Goal: Transaction & Acquisition: Purchase product/service

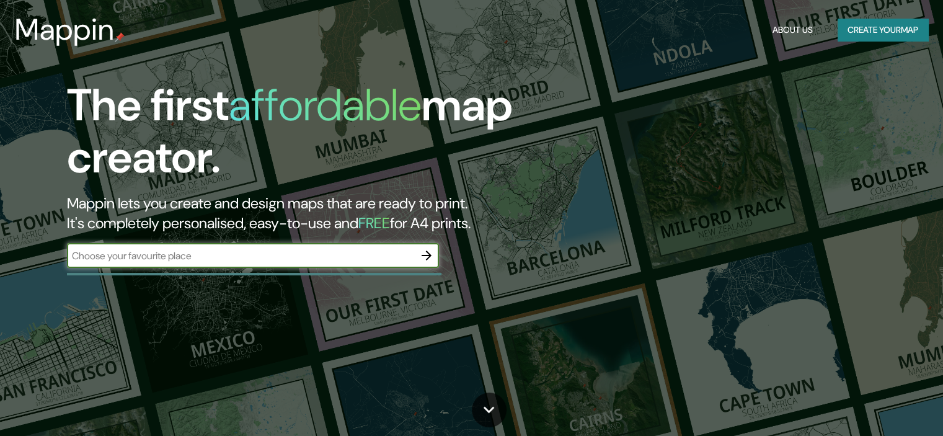
click at [904, 36] on button "Create your map" at bounding box center [883, 30] width 91 height 23
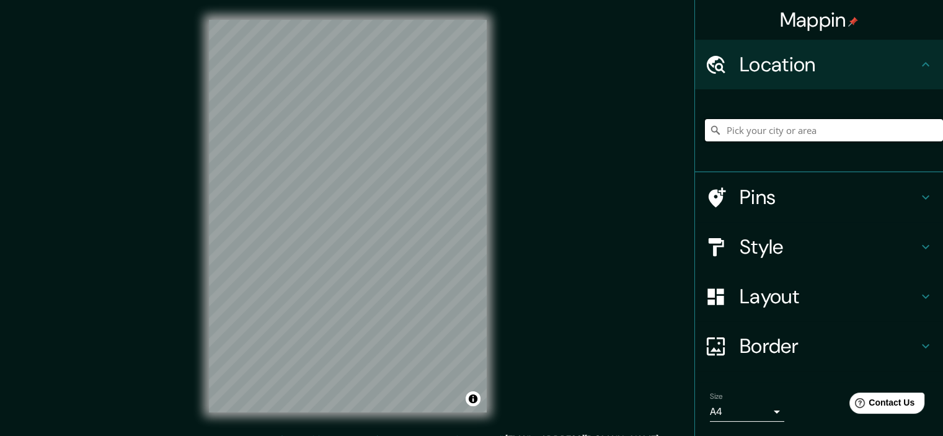
click at [787, 130] on input "Pick your city or area" at bounding box center [824, 130] width 238 height 22
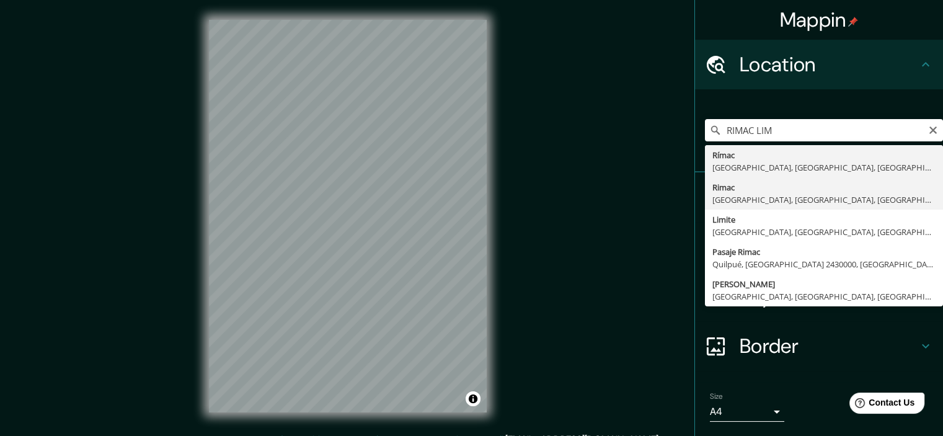
type input "Rimac, [GEOGRAPHIC_DATA], [GEOGRAPHIC_DATA], [GEOGRAPHIC_DATA]"
click at [803, 186] on h4 "Pins" at bounding box center [829, 197] width 179 height 25
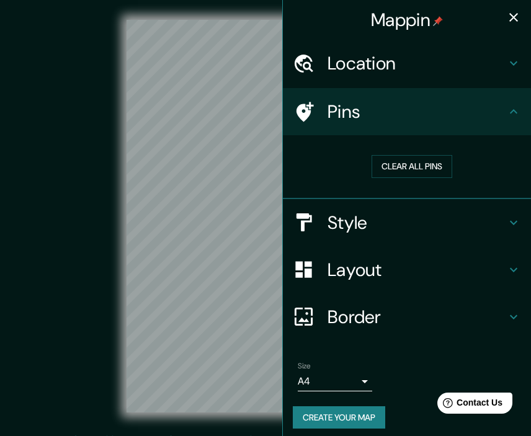
click at [506, 14] on icon "button" at bounding box center [513, 17] width 15 height 15
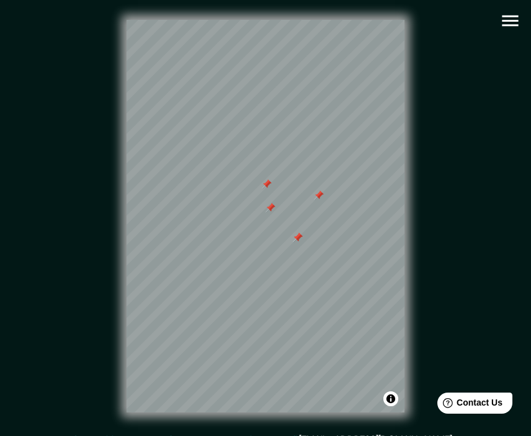
click at [267, 189] on div at bounding box center [267, 184] width 10 height 10
click at [272, 212] on div at bounding box center [270, 208] width 10 height 10
click at [310, 241] on div at bounding box center [306, 238] width 10 height 10
click at [296, 241] on div at bounding box center [298, 238] width 10 height 10
click at [296, 240] on div at bounding box center [298, 238] width 10 height 10
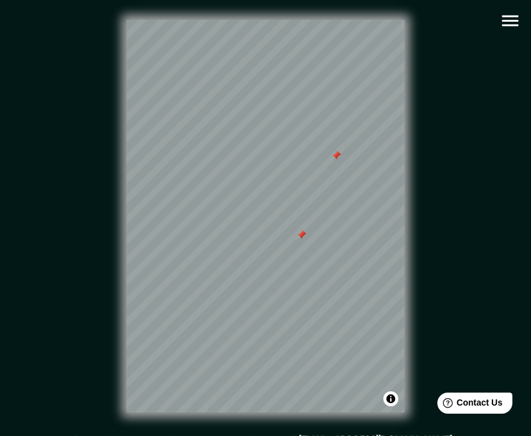
click at [306, 235] on div at bounding box center [301, 235] width 10 height 10
click at [339, 159] on div at bounding box center [336, 156] width 10 height 10
click at [503, 31] on icon "button" at bounding box center [510, 21] width 22 height 22
click at [503, 31] on div "© Mapbox © OpenStreetMap Improve this map" at bounding box center [266, 216] width 478 height 393
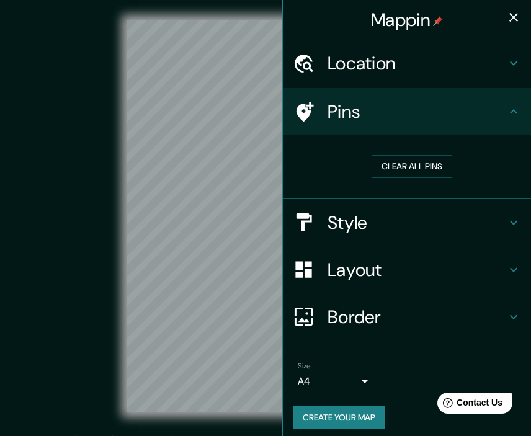
click at [366, 220] on h4 "Style" at bounding box center [417, 223] width 179 height 22
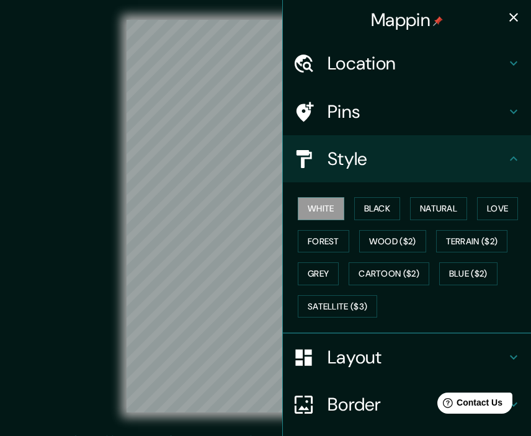
click at [461, 169] on h4 "Style" at bounding box center [417, 159] width 179 height 22
click at [506, 158] on icon at bounding box center [513, 158] width 15 height 15
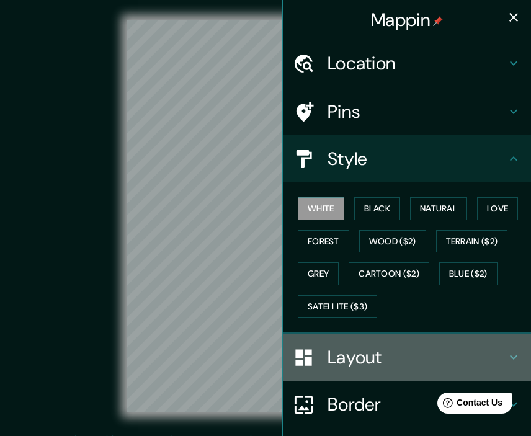
click at [354, 350] on h4 "Layout" at bounding box center [417, 357] width 179 height 22
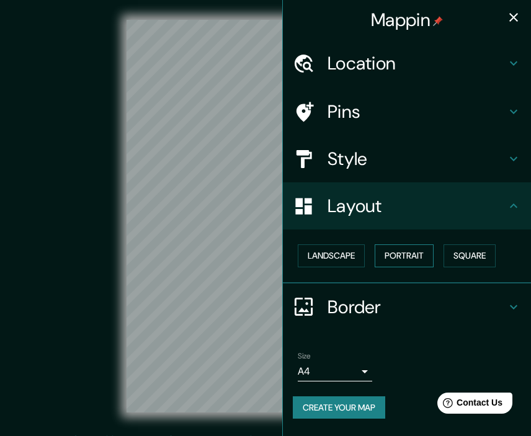
click at [408, 256] on button "Portrait" at bounding box center [404, 255] width 59 height 23
click at [409, 255] on button "Portrait" at bounding box center [404, 255] width 59 height 23
click at [310, 248] on button "Landscape" at bounding box center [331, 255] width 67 height 23
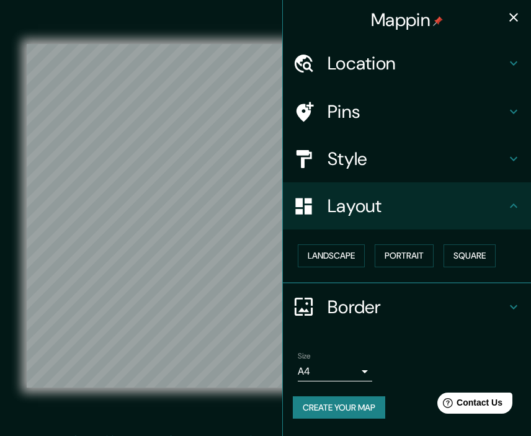
click at [506, 13] on icon "button" at bounding box center [513, 17] width 15 height 15
click at [507, 12] on icon "button" at bounding box center [513, 17] width 15 height 15
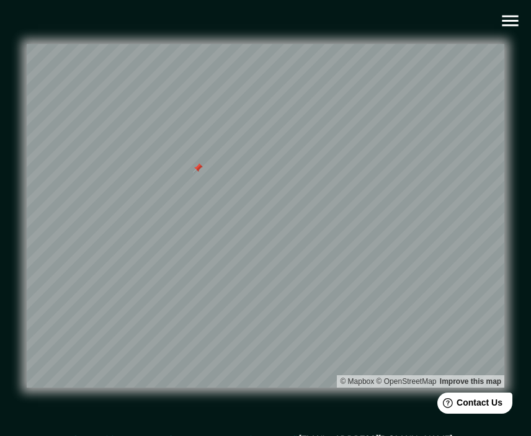
click at [280, 44] on div at bounding box center [266, 44] width 478 height 0
click at [290, 242] on div at bounding box center [295, 242] width 10 height 10
click at [285, 240] on div at bounding box center [290, 239] width 10 height 10
click at [283, 238] on div at bounding box center [287, 238] width 10 height 10
click at [221, 173] on div at bounding box center [223, 173] width 10 height 10
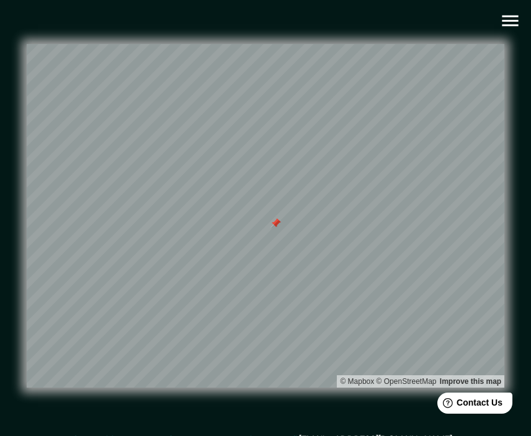
click at [271, 44] on div at bounding box center [266, 44] width 478 height 0
click at [293, 234] on div at bounding box center [294, 230] width 10 height 10
click at [295, 230] on div at bounding box center [298, 228] width 10 height 10
click at [246, 225] on div at bounding box center [251, 224] width 10 height 10
click at [229, 225] on div at bounding box center [230, 224] width 10 height 10
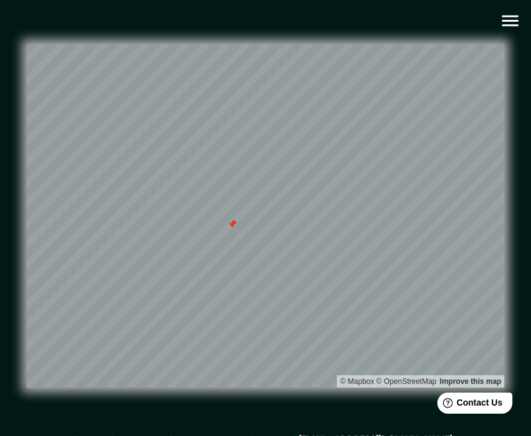
click at [229, 225] on div at bounding box center [232, 224] width 10 height 10
click at [401, 32] on div "© Mapbox © OpenStreetMap Improve this map" at bounding box center [266, 216] width 478 height 393
click at [164, 44] on div at bounding box center [266, 44] width 478 height 0
click at [168, 162] on div at bounding box center [173, 161] width 10 height 10
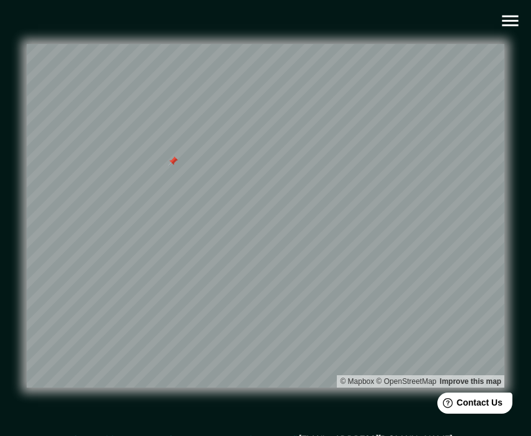
click at [168, 163] on div at bounding box center [173, 161] width 10 height 10
click at [199, 171] on div at bounding box center [204, 168] width 10 height 10
click at [514, 27] on icon "button" at bounding box center [510, 21] width 22 height 22
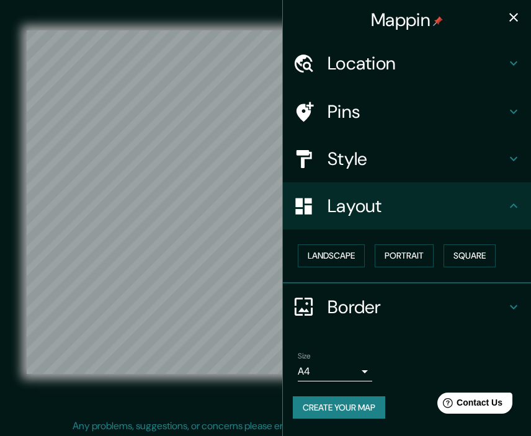
scroll to position [16, 0]
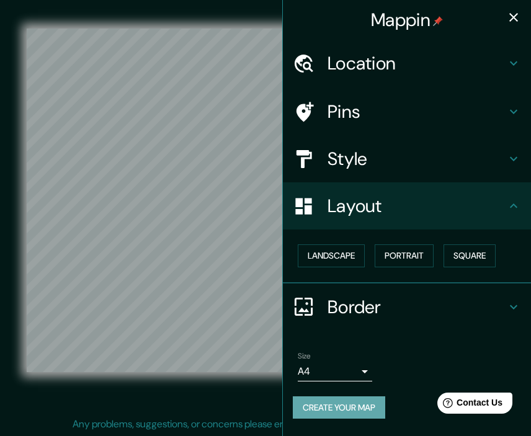
click at [323, 401] on button "Create your map" at bounding box center [339, 407] width 92 height 23
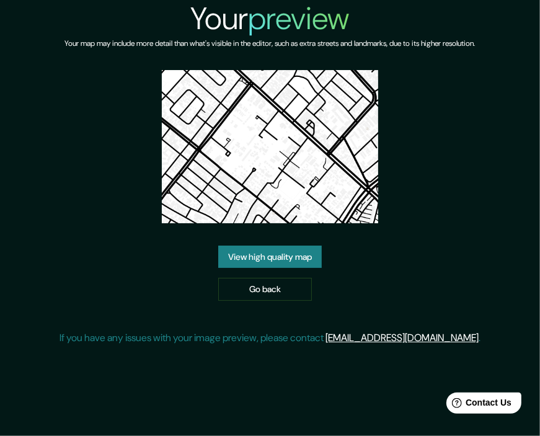
click at [259, 260] on link "View high quality map" at bounding box center [270, 257] width 104 height 23
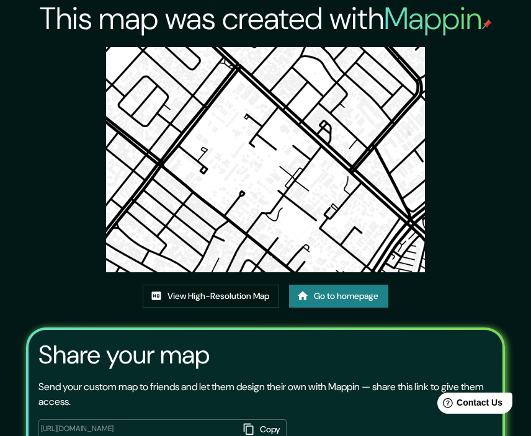
click at [235, 85] on img at bounding box center [265, 159] width 319 height 225
click at [207, 303] on link "View High-Resolution Map" at bounding box center [211, 296] width 136 height 23
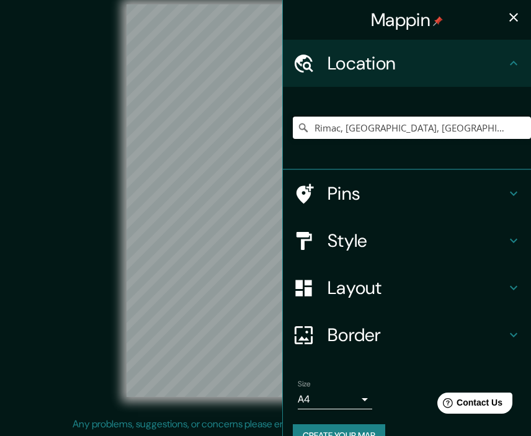
click at [495, 125] on input "Rimac, [GEOGRAPHIC_DATA], [GEOGRAPHIC_DATA], [GEOGRAPHIC_DATA]" at bounding box center [412, 128] width 238 height 22
drag, startPoint x: 447, startPoint y: 130, endPoint x: 283, endPoint y: 156, distance: 165.2
click at [293, 156] on div "Rimac, [GEOGRAPHIC_DATA], [GEOGRAPHIC_DATA], [GEOGRAPHIC_DATA]" at bounding box center [412, 128] width 238 height 62
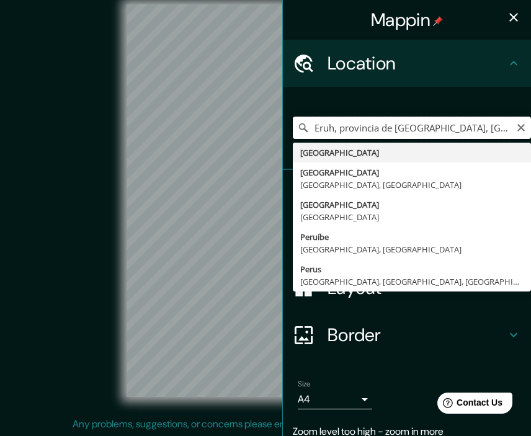
click at [470, 121] on input "Eruh, provincia de Siirt, Türkiye" at bounding box center [412, 128] width 238 height 22
type input "Eruh, provincia de Siirt, Türkiye"
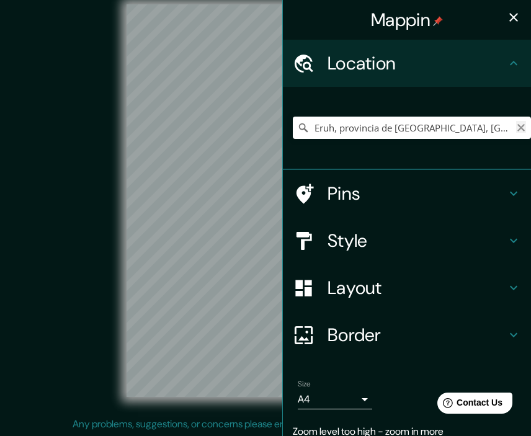
click at [516, 123] on icon "Clear" at bounding box center [521, 128] width 10 height 10
drag, startPoint x: 426, startPoint y: 130, endPoint x: 461, endPoint y: 136, distance: 35.8
click at [461, 136] on input "Pick your city or area" at bounding box center [412, 128] width 238 height 22
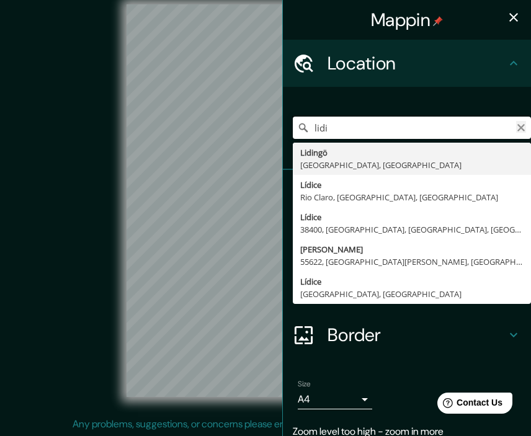
type input "lidi"
click at [516, 123] on icon "Clear" at bounding box center [521, 128] width 10 height 10
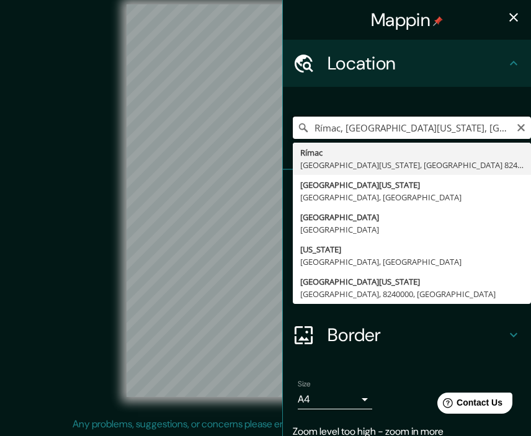
click at [421, 135] on input "Rímac, La Florida, Región Metropolitana de Santiago 8240000, Chile" at bounding box center [412, 128] width 238 height 22
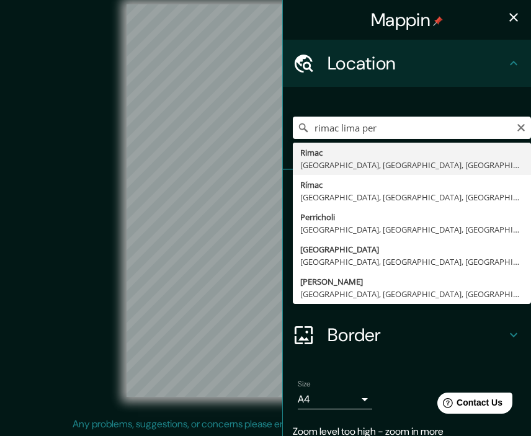
type input "Rimac, [GEOGRAPHIC_DATA], [GEOGRAPHIC_DATA], [GEOGRAPHIC_DATA]"
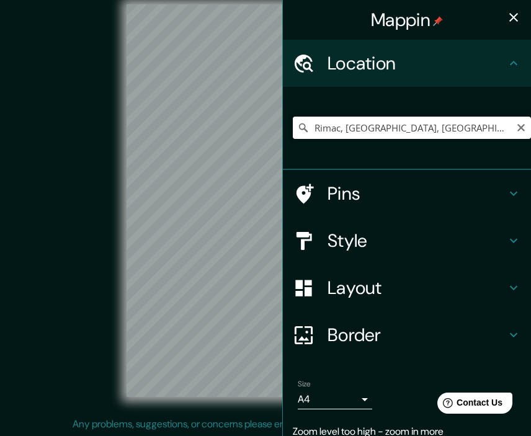
click at [354, 126] on input "Rimac, Lima, Provincia de Lima, Perú" at bounding box center [412, 128] width 238 height 22
click at [429, 128] on input "Rimac, Lima, Provincia de Lima, Perú" at bounding box center [412, 128] width 238 height 22
click at [429, 129] on input "Rimac, Lima, Provincia de Lima, Perú" at bounding box center [412, 128] width 238 height 22
click at [519, 18] on div "Mappin" at bounding box center [407, 20] width 248 height 40
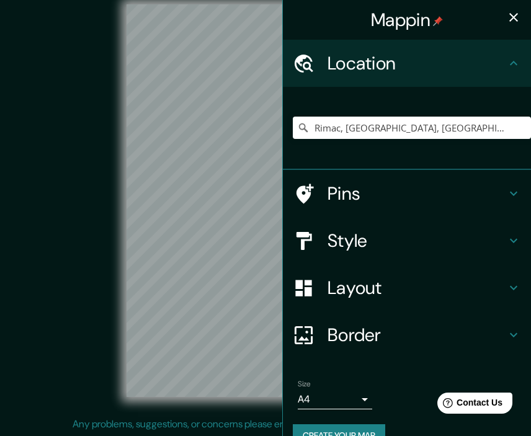
click at [513, 17] on button "button" at bounding box center [513, 17] width 25 height 25
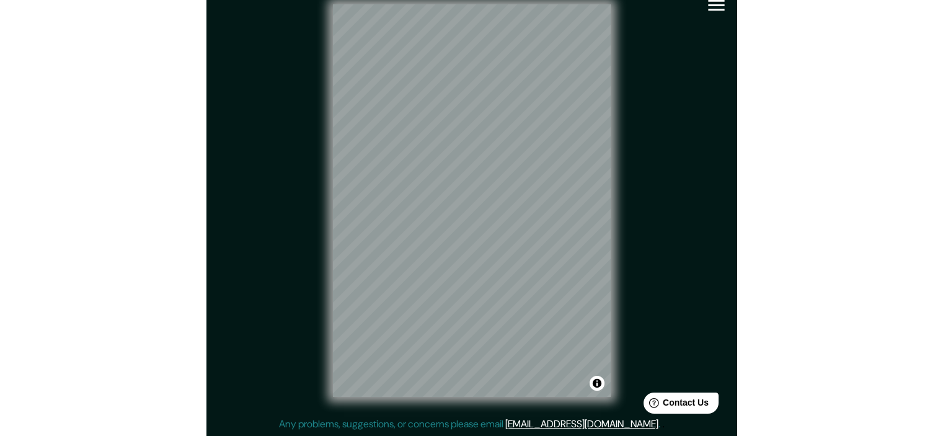
scroll to position [15, 0]
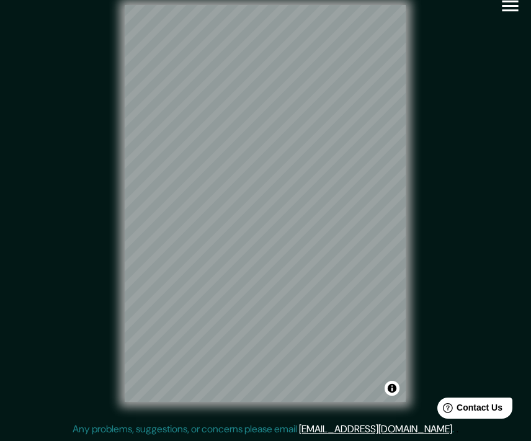
click at [513, 9] on icon "button" at bounding box center [510, 6] width 16 height 11
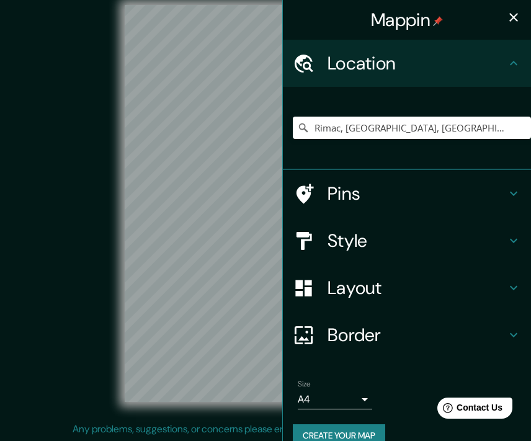
click at [506, 17] on icon "button" at bounding box center [513, 17] width 15 height 15
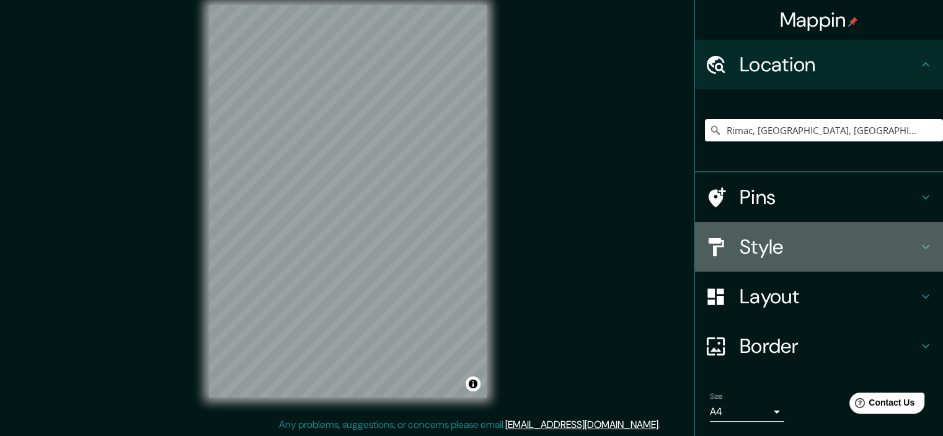
drag, startPoint x: 745, startPoint y: 242, endPoint x: 868, endPoint y: 231, distance: 123.9
click at [530, 242] on h4 "Style" at bounding box center [829, 246] width 179 height 25
click at [530, 242] on div "Style" at bounding box center [819, 247] width 248 height 50
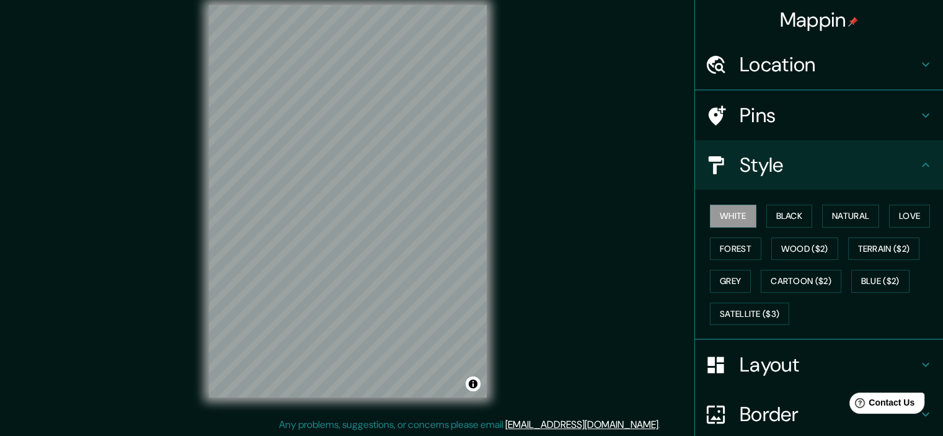
click at [530, 231] on div "White Black Natural Love Forest Wood ($2) Terrain ($2) Grey Cartoon ($2) Blue (…" at bounding box center [819, 265] width 248 height 150
click at [530, 166] on h4 "Style" at bounding box center [829, 165] width 179 height 25
click at [530, 171] on h4 "Style" at bounding box center [829, 165] width 179 height 25
click at [530, 162] on icon at bounding box center [926, 165] width 15 height 15
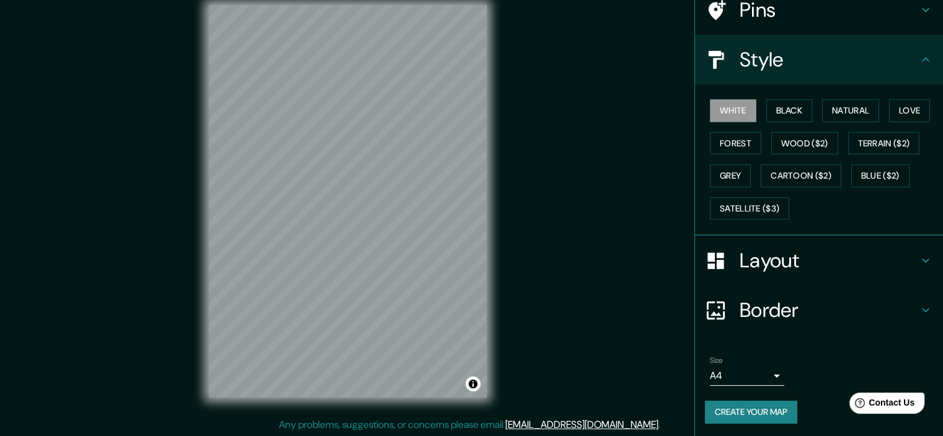
click at [530, 280] on div "Layout" at bounding box center [819, 261] width 248 height 50
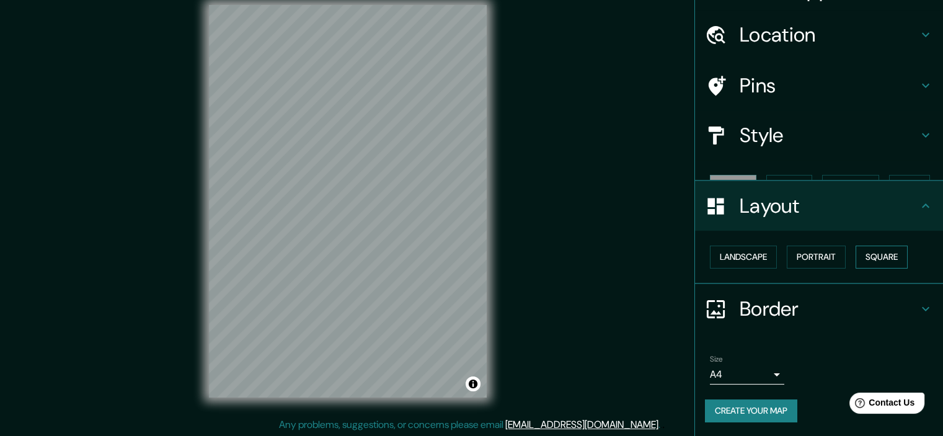
scroll to position [9, 0]
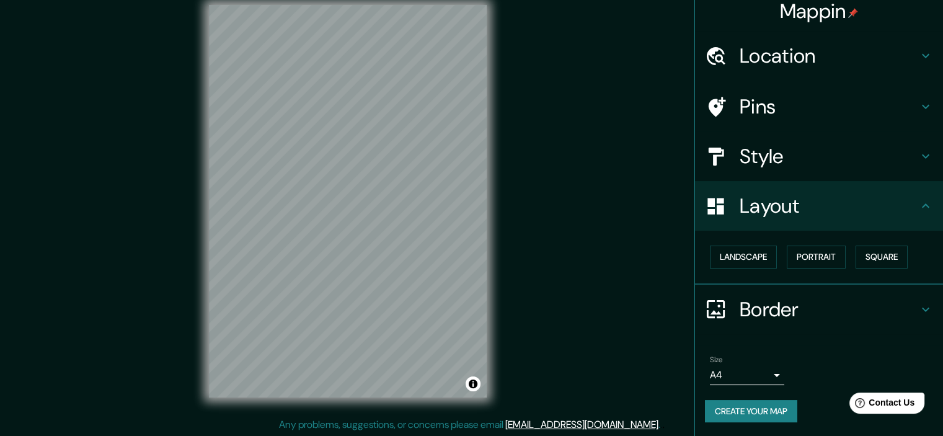
click at [530, 241] on div "Landscape Portrait Square" at bounding box center [824, 257] width 238 height 33
click at [530, 255] on button "Square" at bounding box center [882, 257] width 52 height 23
